Goal: Check status: Check status

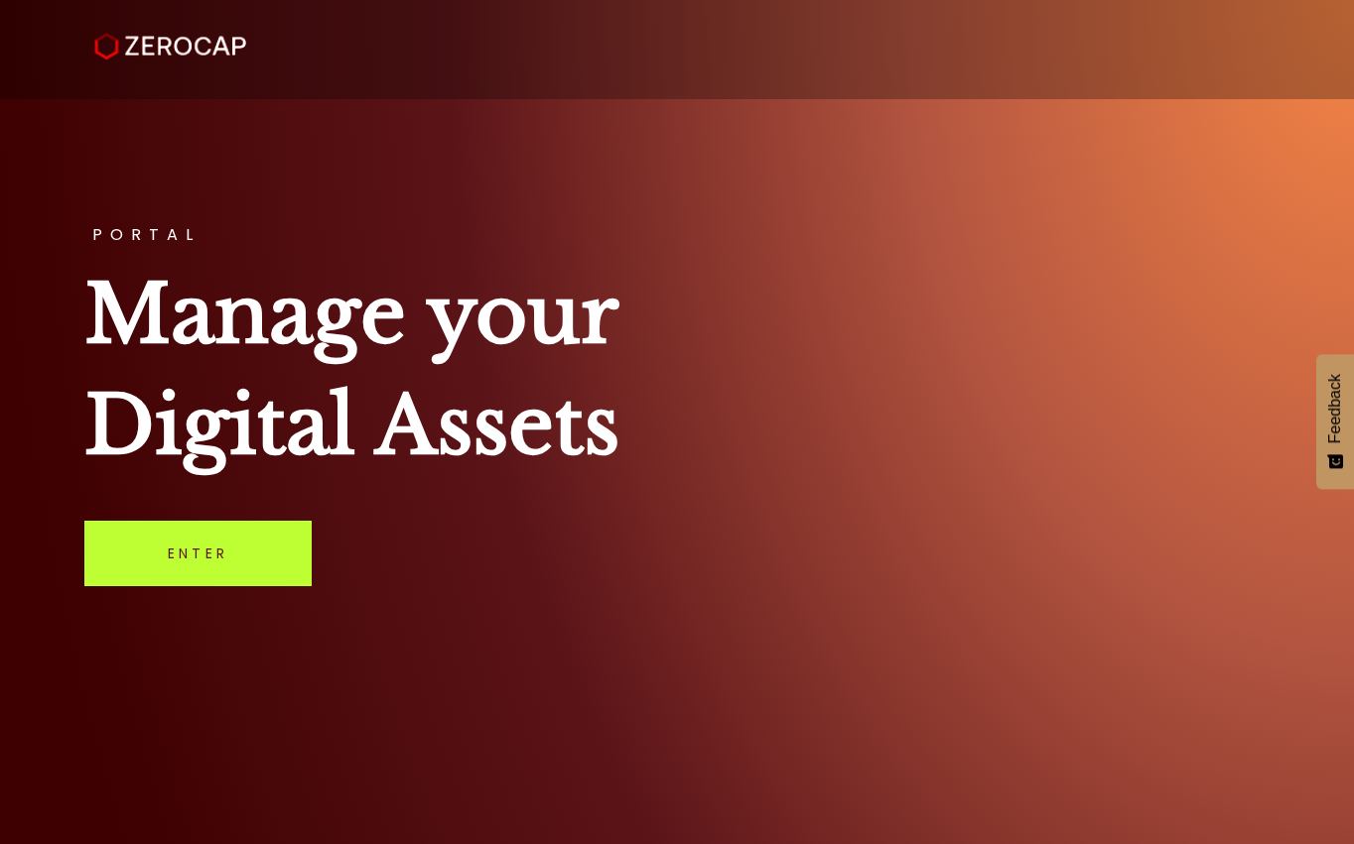
click at [204, 556] on link "Enter" at bounding box center [197, 553] width 227 height 65
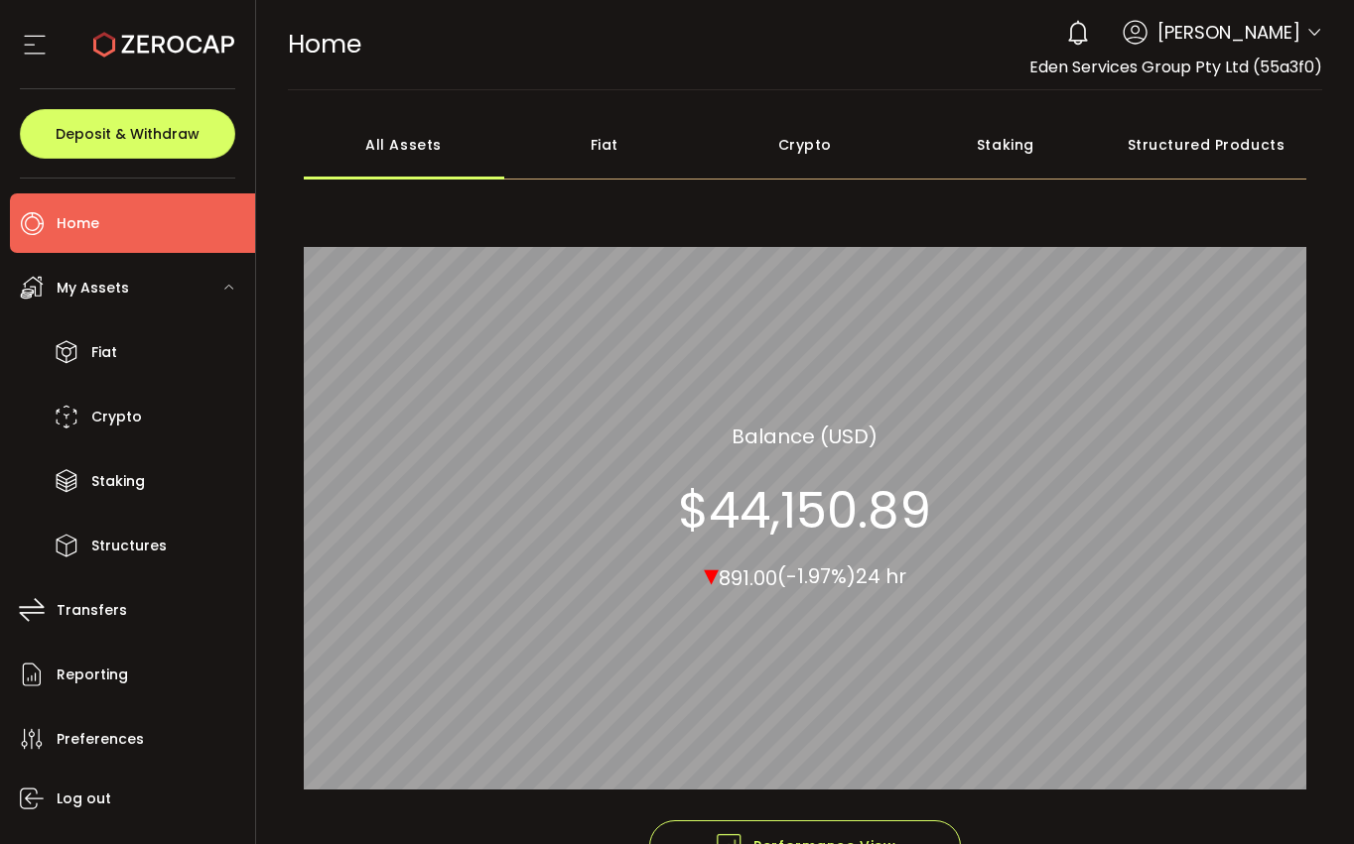
click at [154, 291] on div "My Assets" at bounding box center [132, 288] width 245 height 60
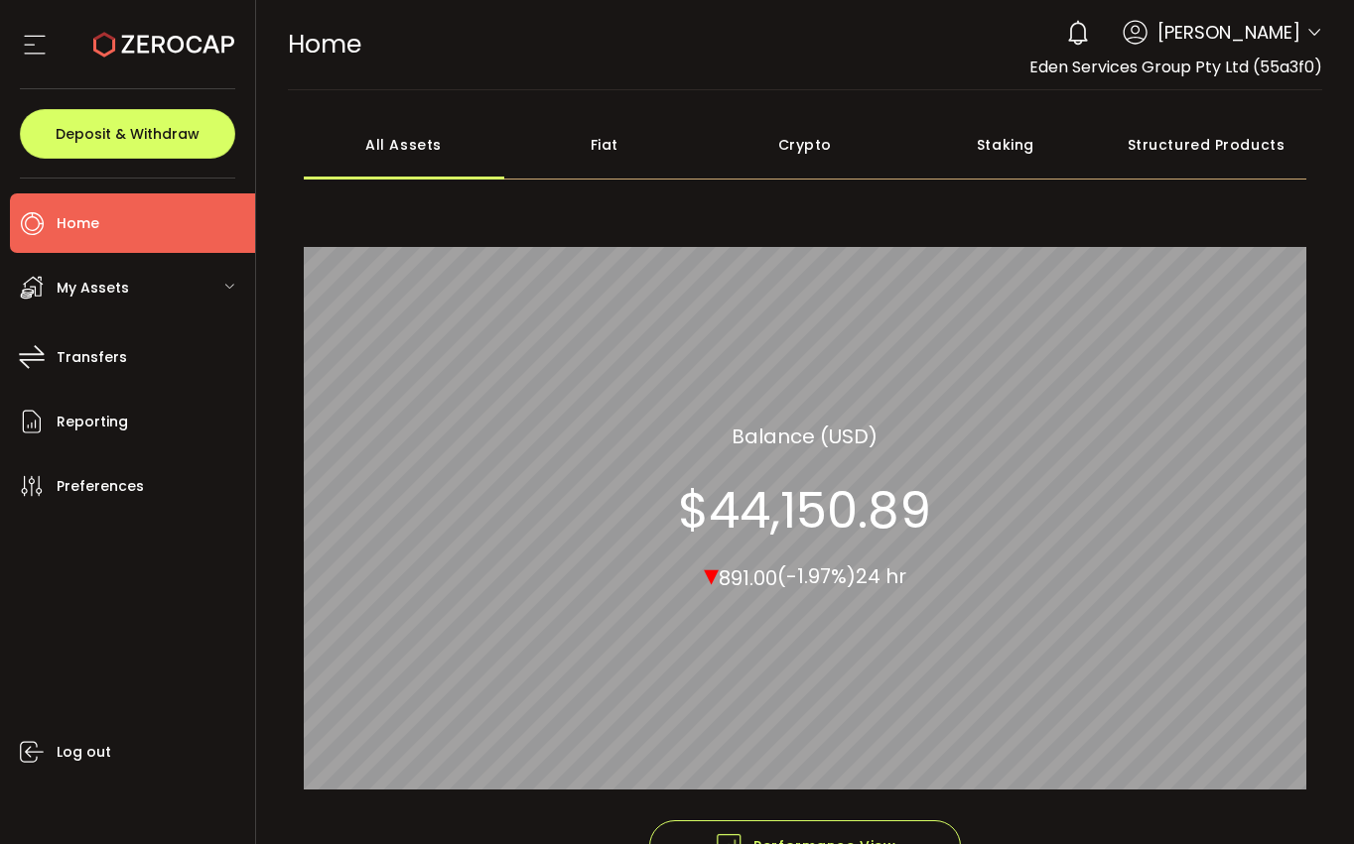
click at [124, 290] on span "My Assets" at bounding box center [93, 288] width 72 height 29
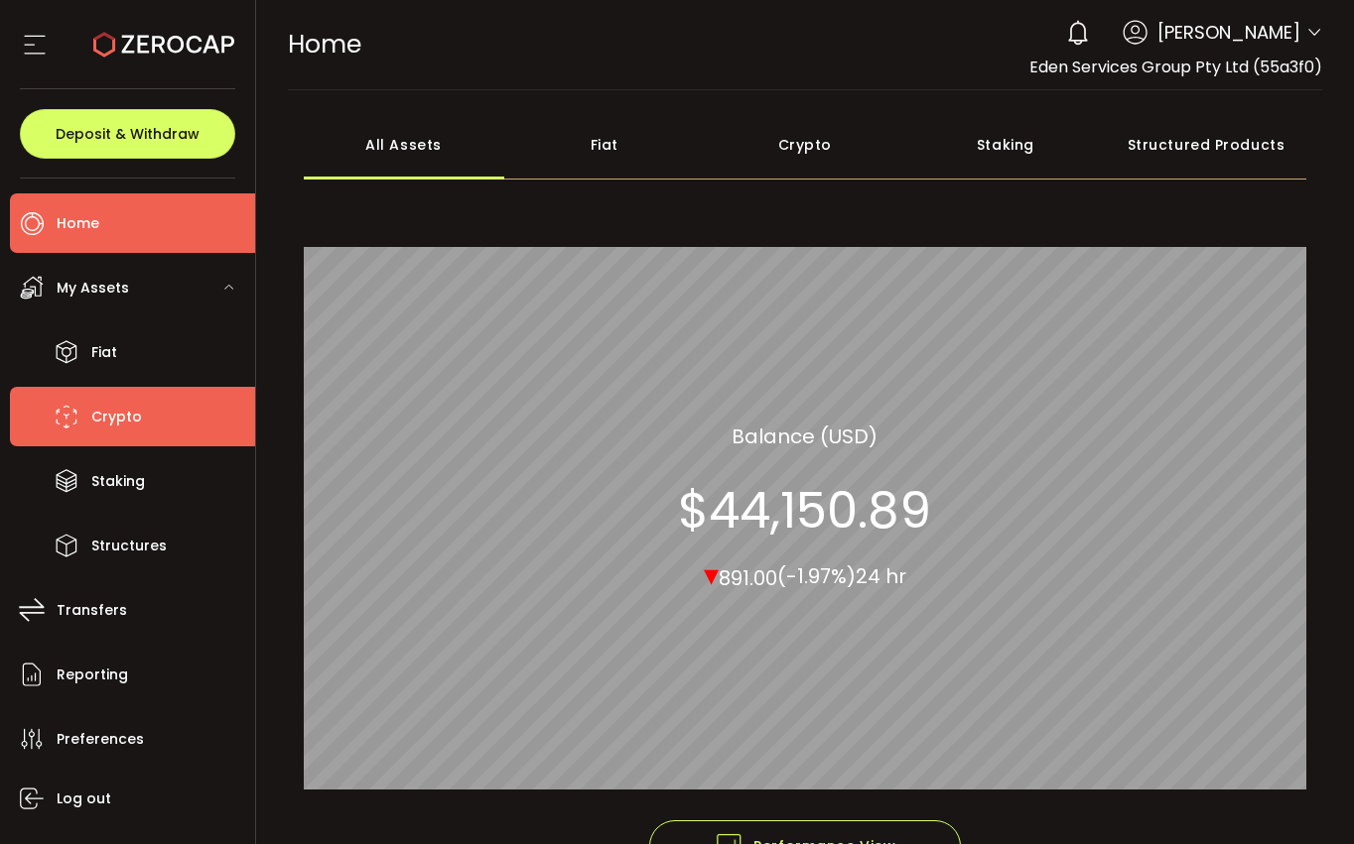
click at [120, 412] on span "Crypto" at bounding box center [116, 417] width 51 height 29
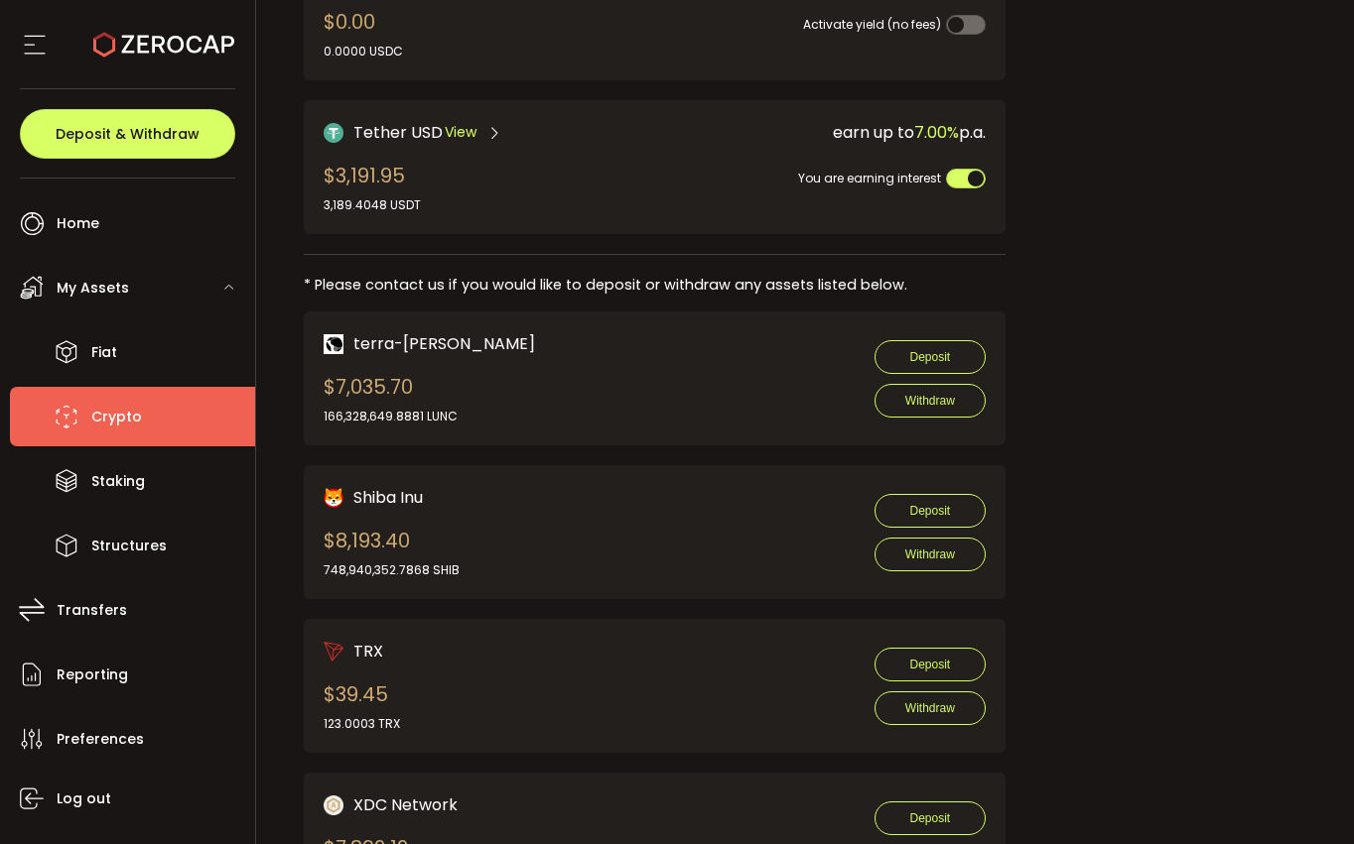
scroll to position [750, 0]
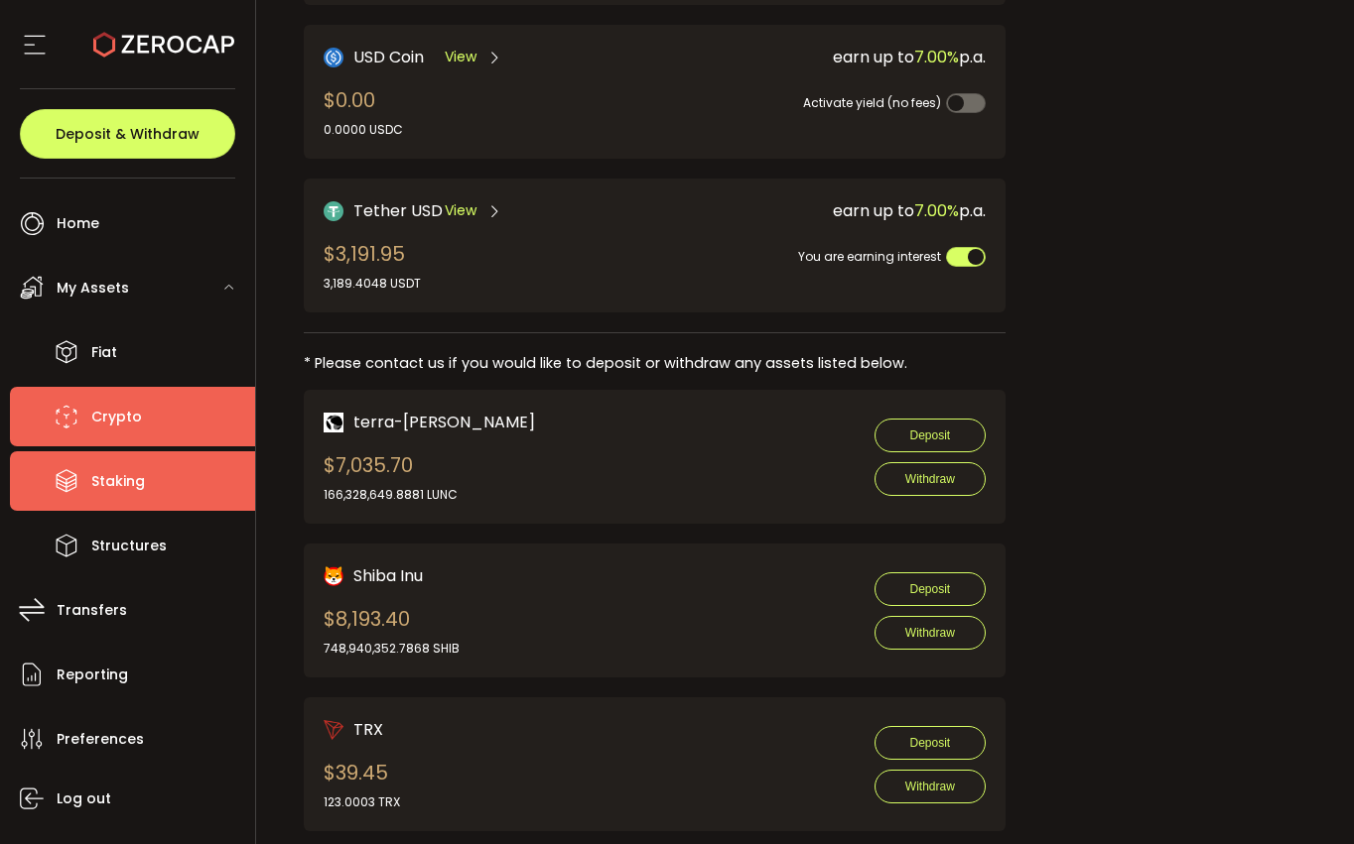
click at [132, 477] on span "Staking" at bounding box center [118, 481] width 54 height 29
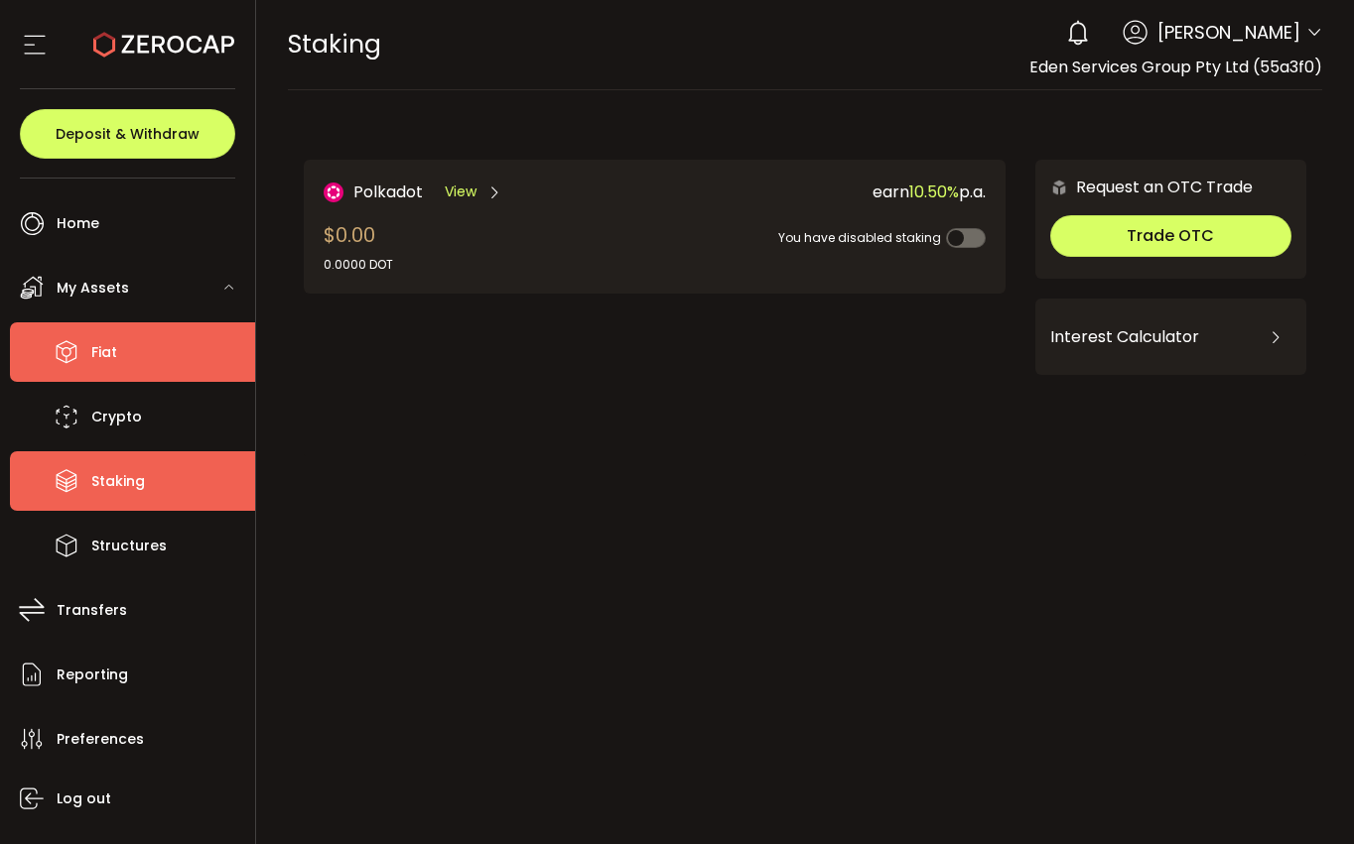
click at [98, 349] on span "Fiat" at bounding box center [104, 352] width 26 height 29
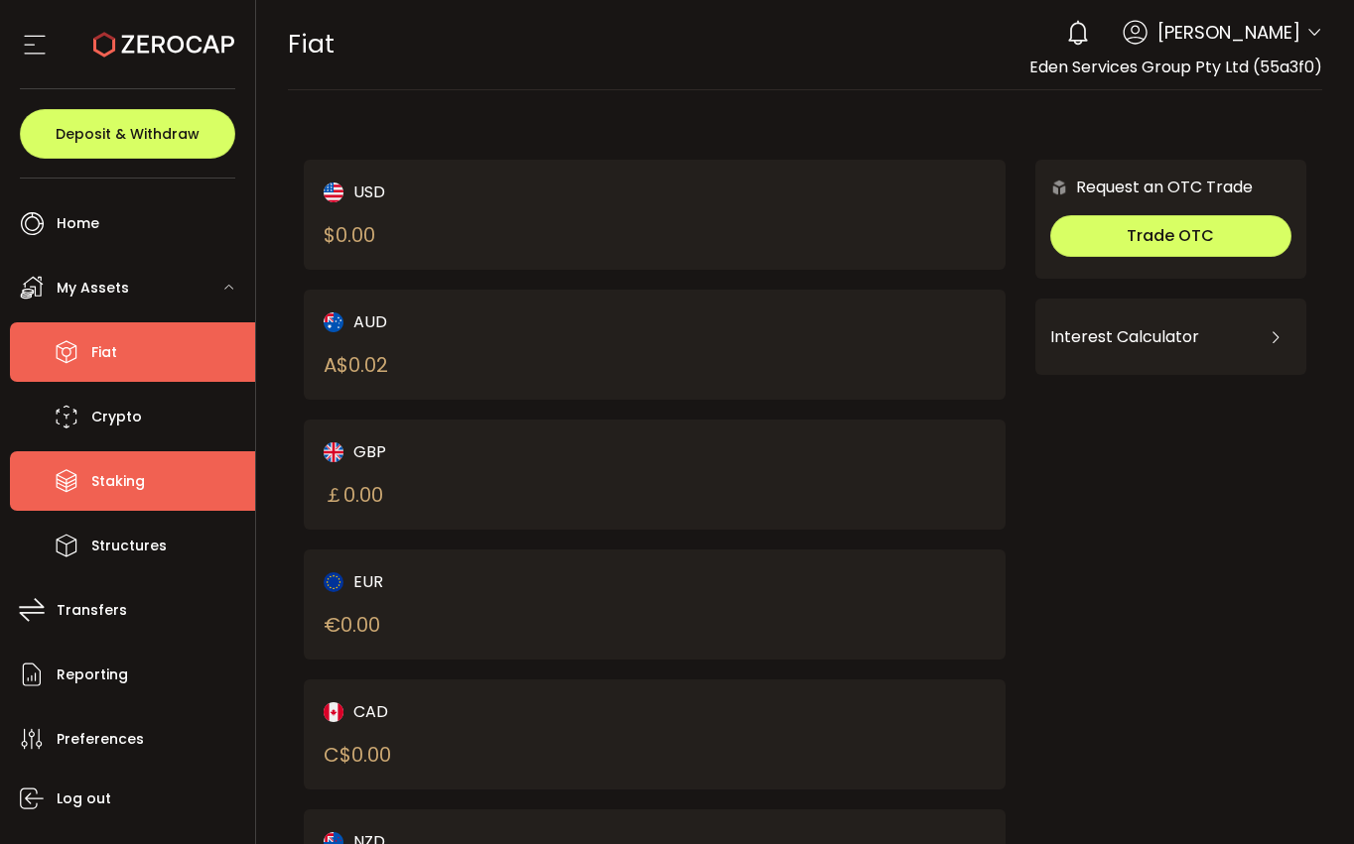
click at [104, 485] on span "Staking" at bounding box center [118, 481] width 54 height 29
